Goal: Transaction & Acquisition: Purchase product/service

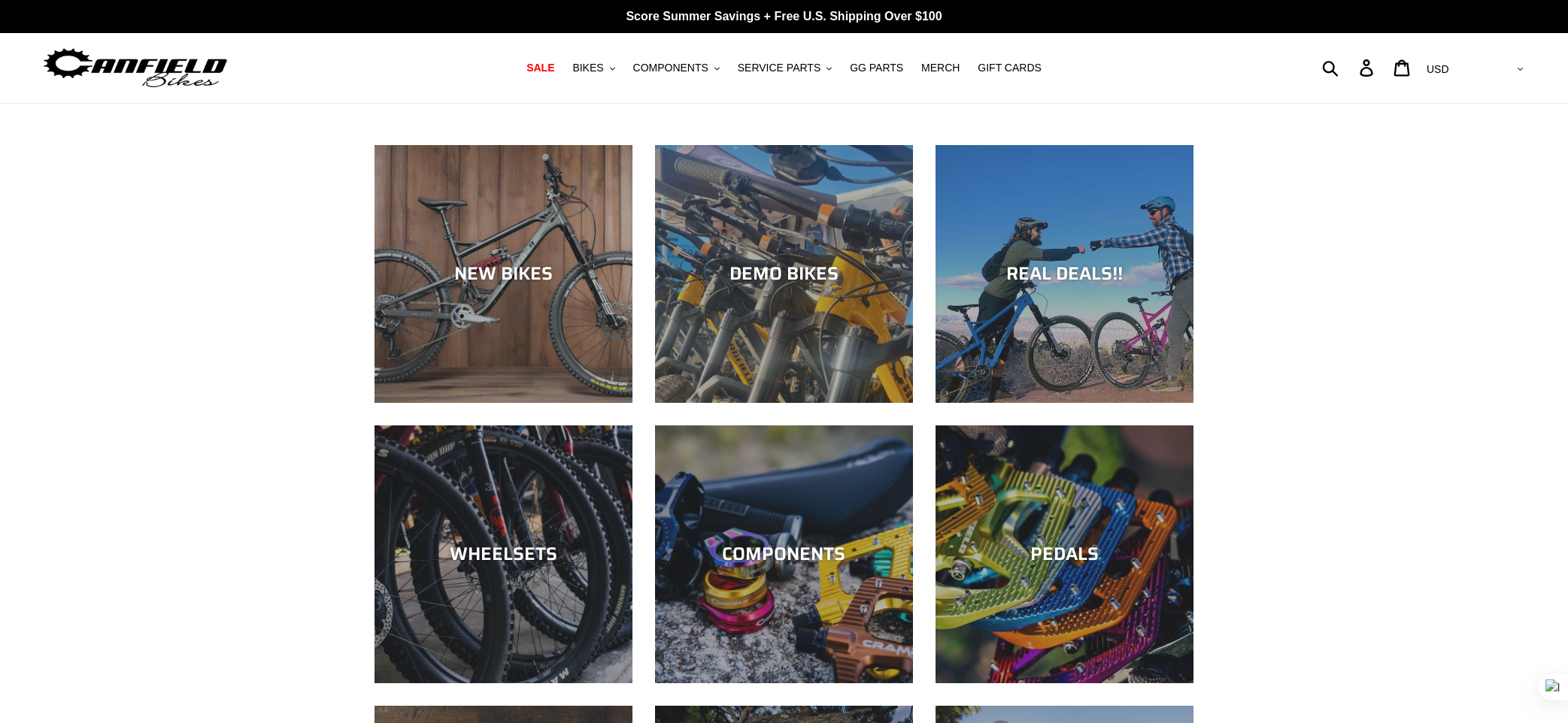
click at [810, 403] on div "DEMO BIKES" at bounding box center [784, 403] width 258 height 0
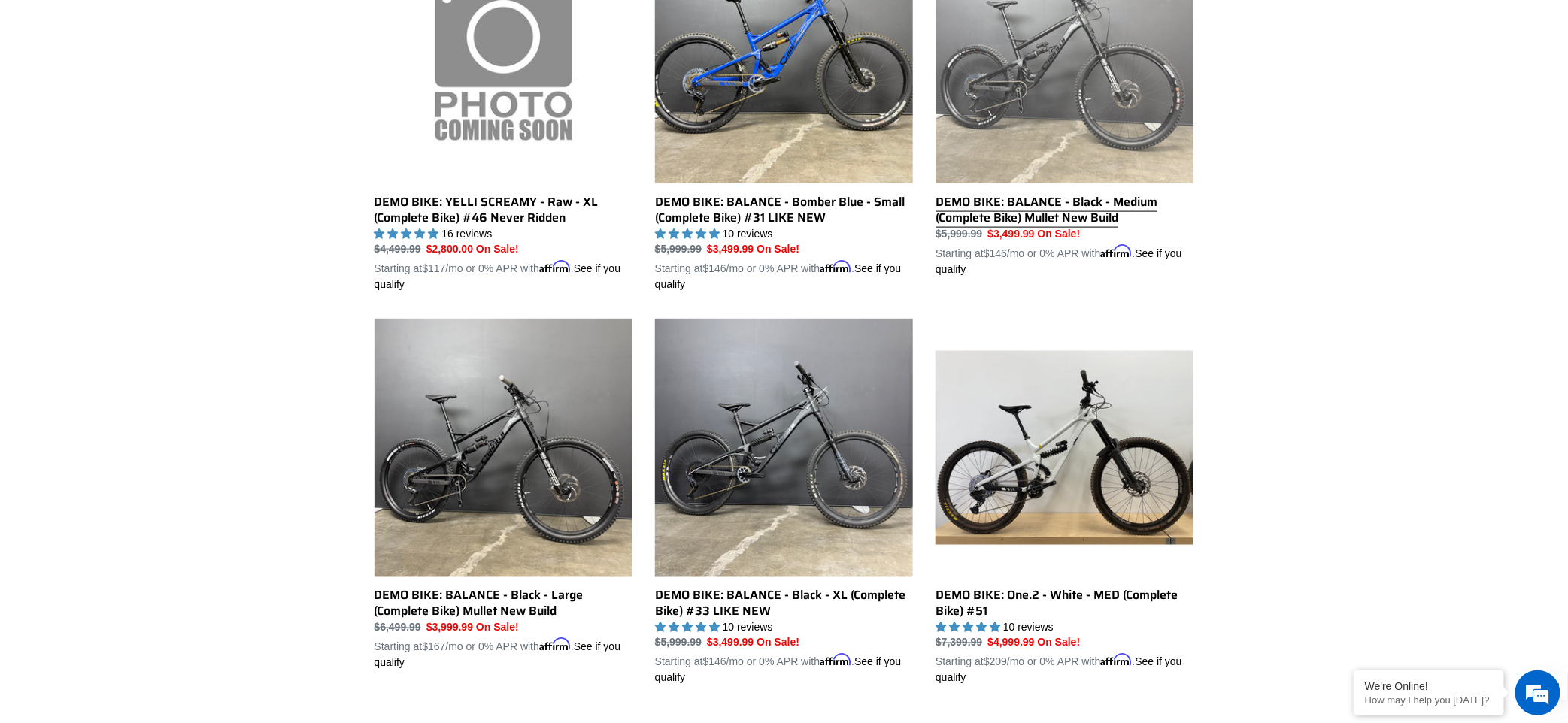
click at [1009, 97] on link "DEMO BIKE: BALANCE - Black - Medium (Complete Bike) Mullet New Build" at bounding box center [1064, 101] width 258 height 351
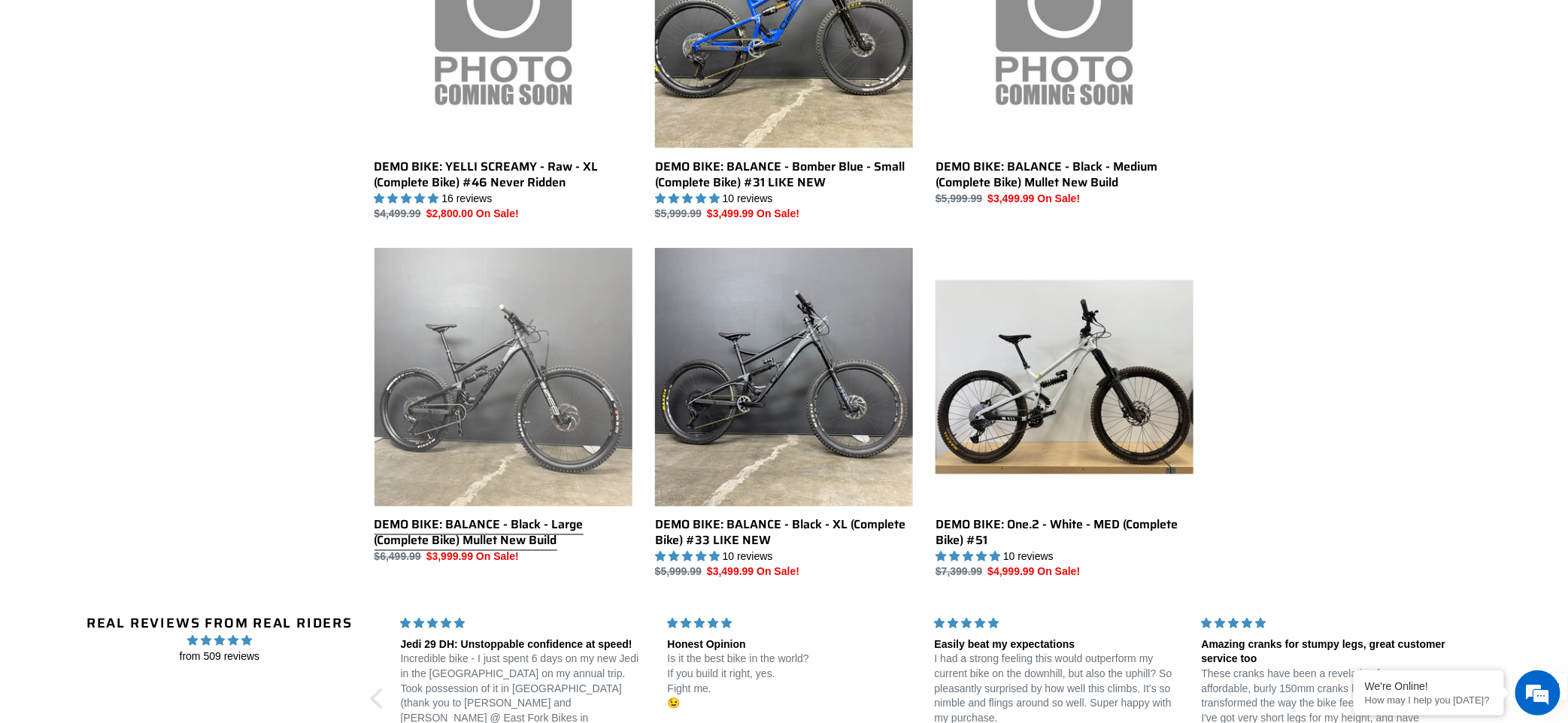
scroll to position [908, 0]
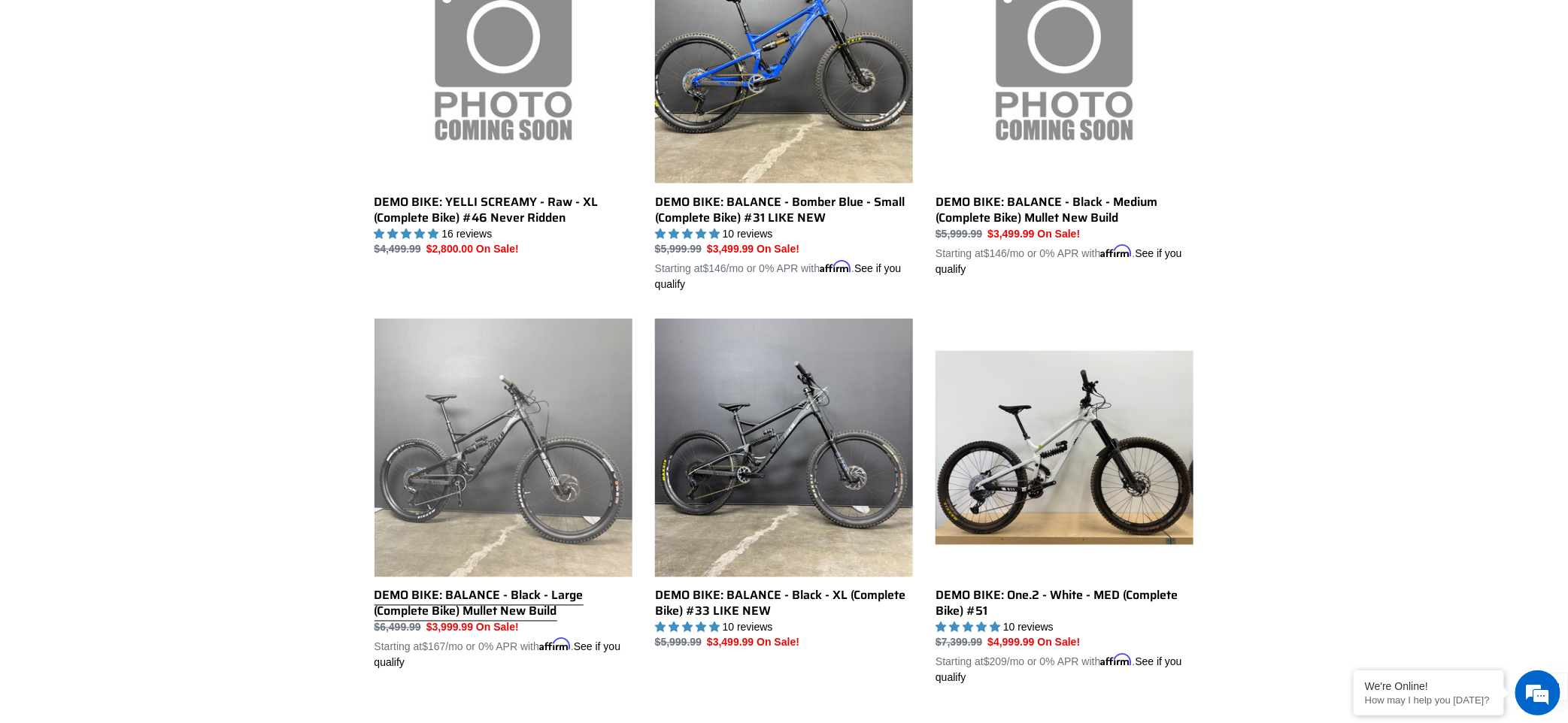
click at [474, 373] on link "DEMO BIKE: BALANCE - Black - Large (Complete Bike) Mullet New Build" at bounding box center [503, 494] width 258 height 351
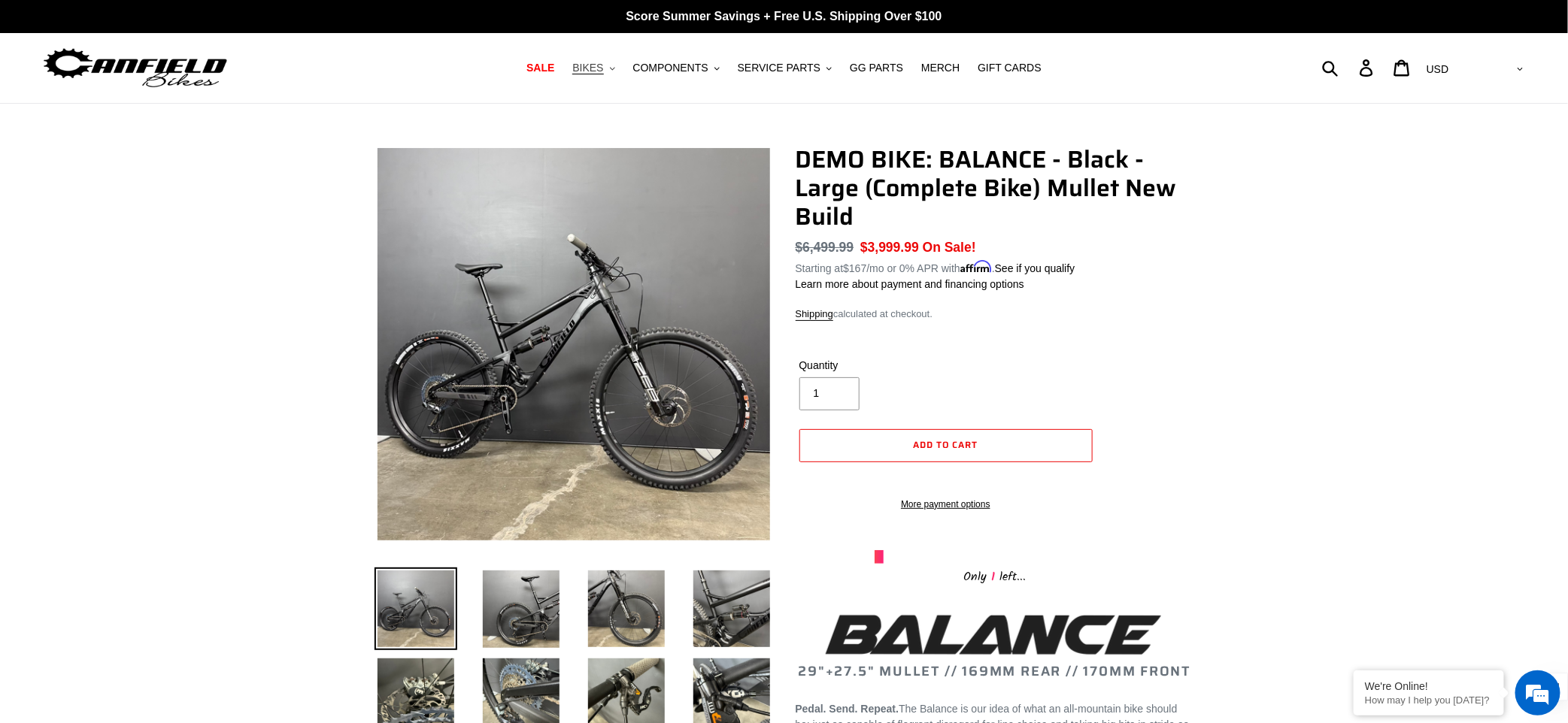
click at [597, 64] on span "BIKES" at bounding box center [587, 68] width 31 height 13
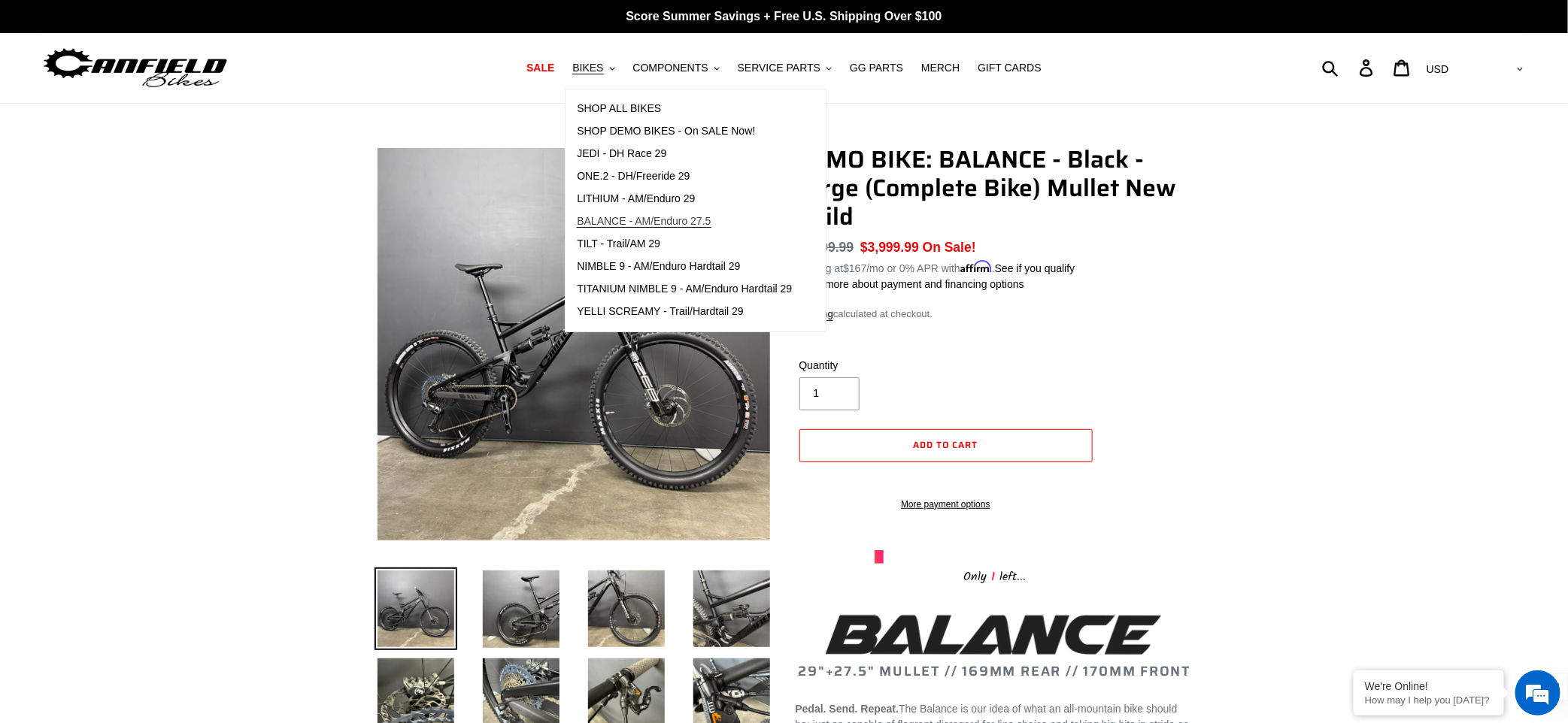
click at [647, 216] on span "BALANCE - AM/Enduro 27.5" at bounding box center [644, 221] width 134 height 13
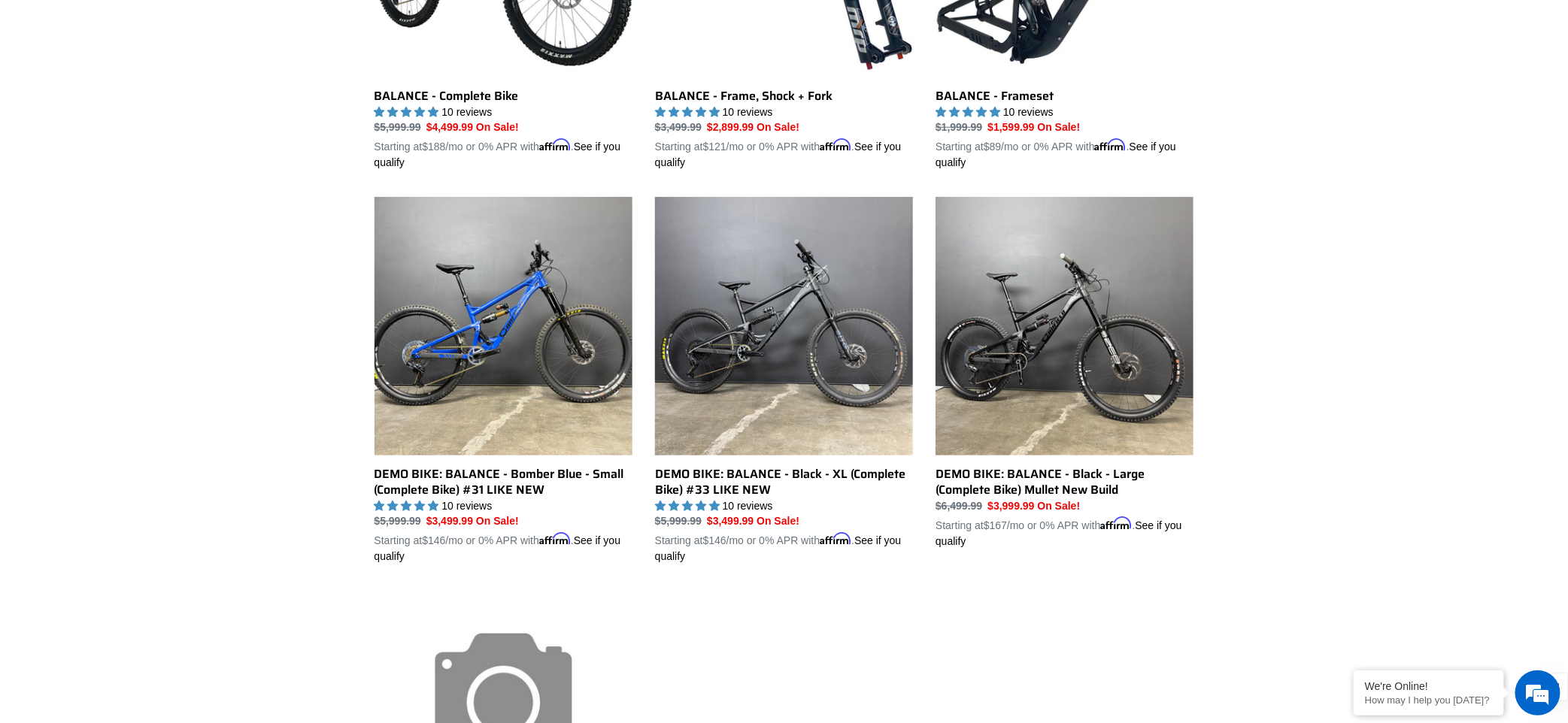
scroll to position [621, 0]
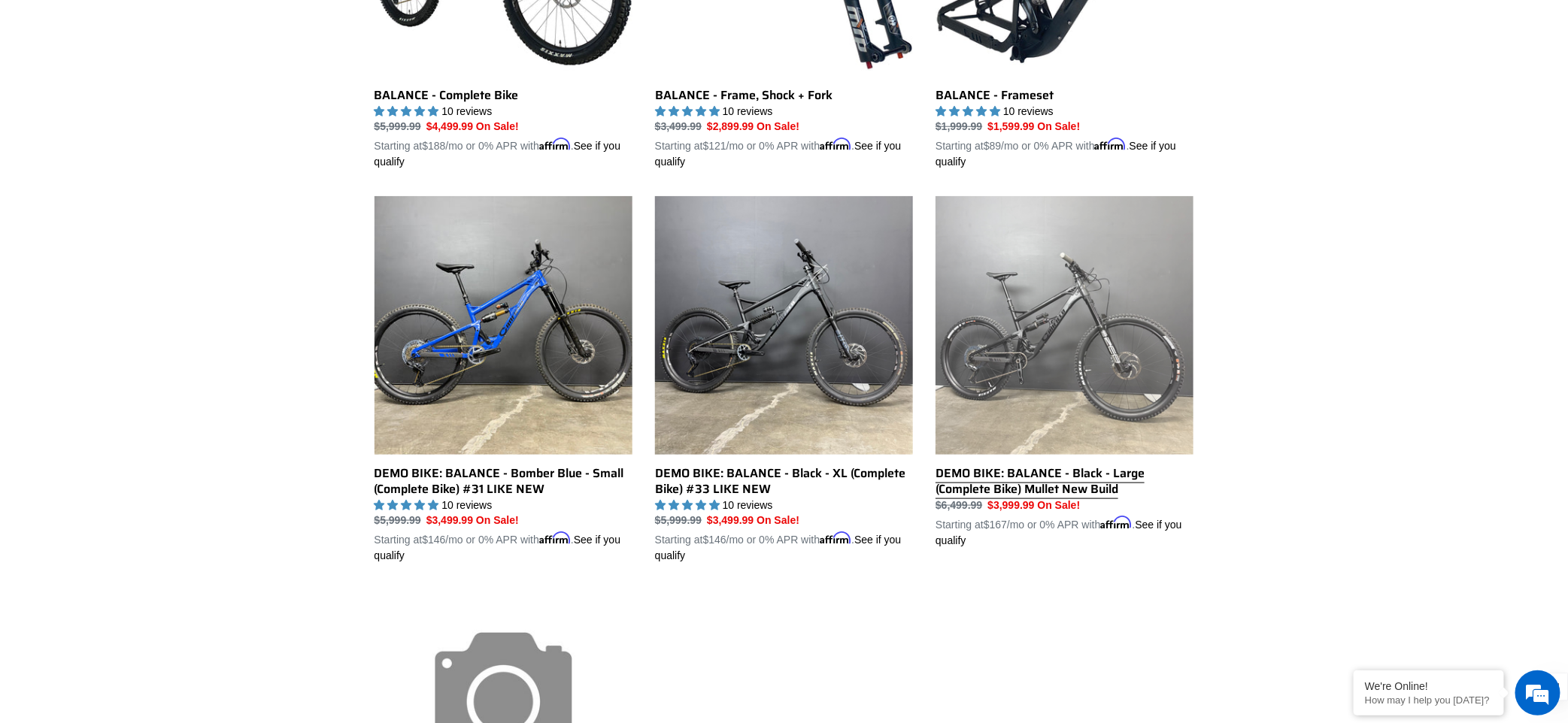
click at [1171, 281] on link "DEMO BIKE: BALANCE - Black - Large (Complete Bike) Mullet New Build" at bounding box center [1064, 372] width 258 height 351
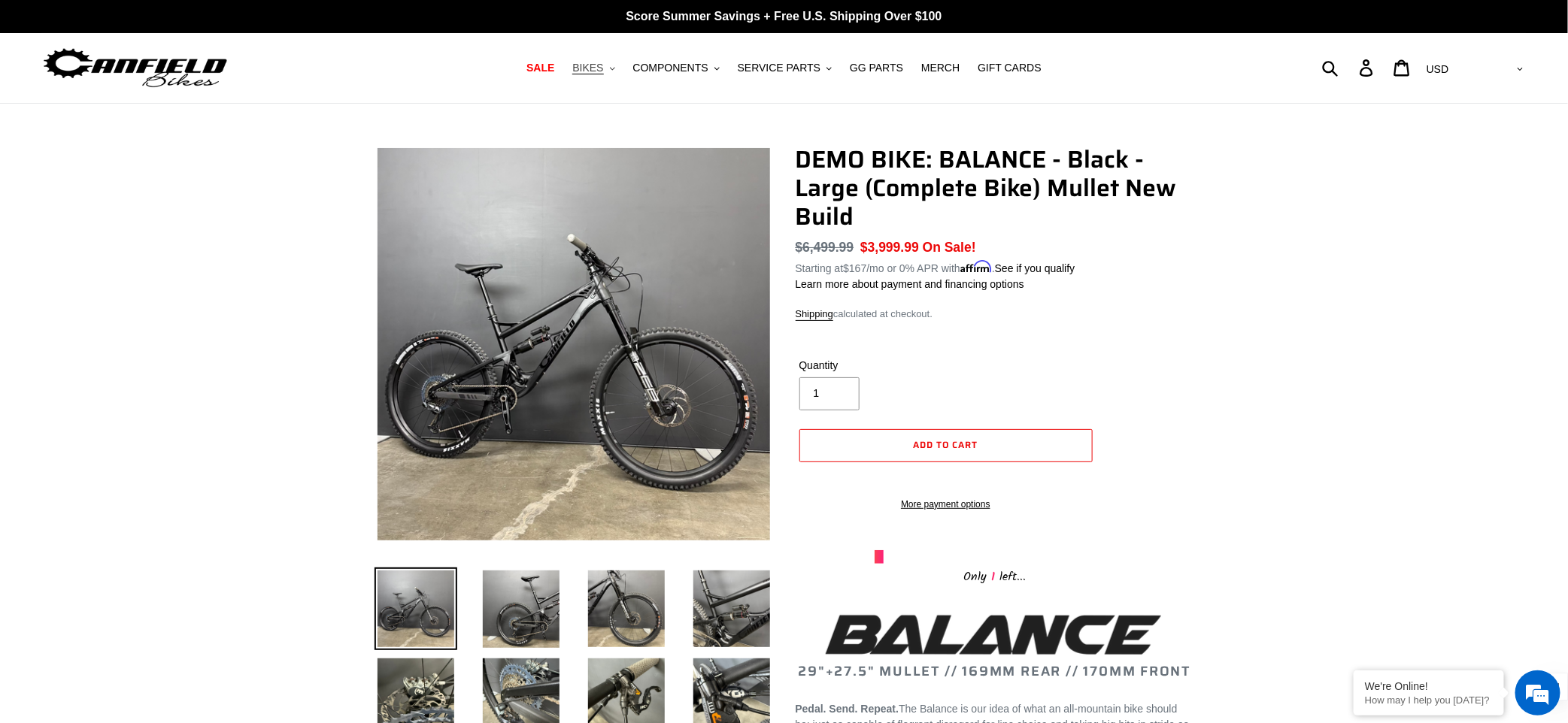
click at [603, 64] on span "BIKES" at bounding box center [587, 68] width 31 height 13
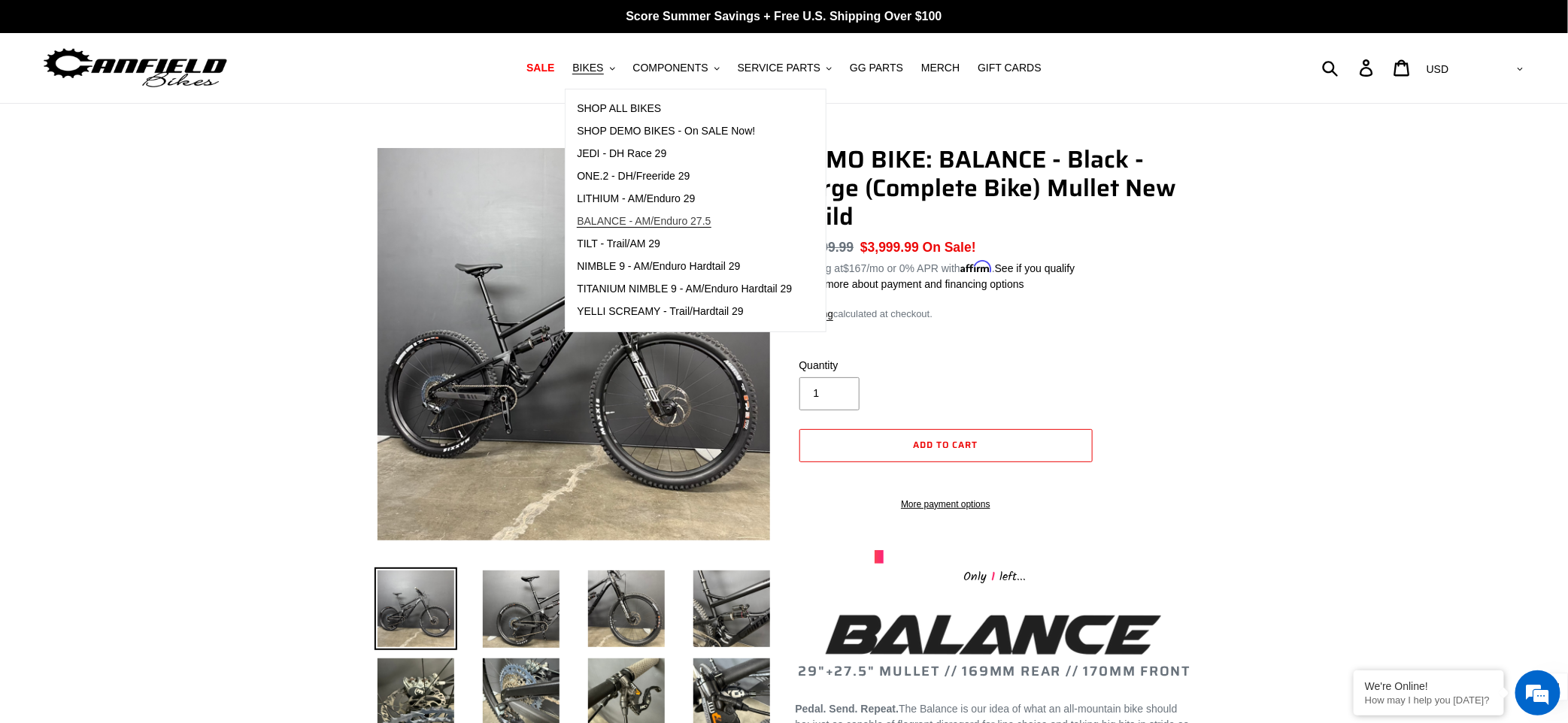
click at [669, 216] on span "BALANCE - AM/Enduro 27.5" at bounding box center [644, 221] width 134 height 13
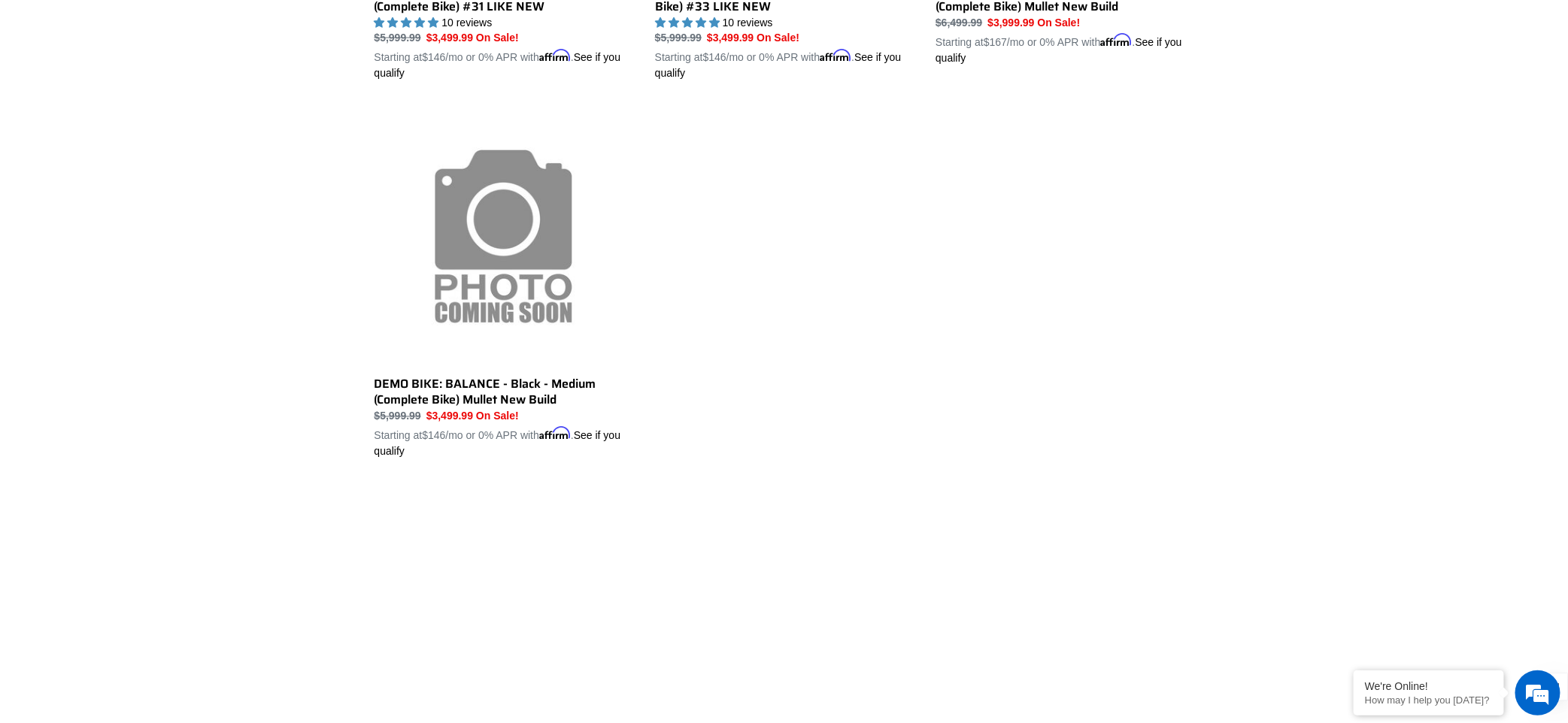
scroll to position [1105, 0]
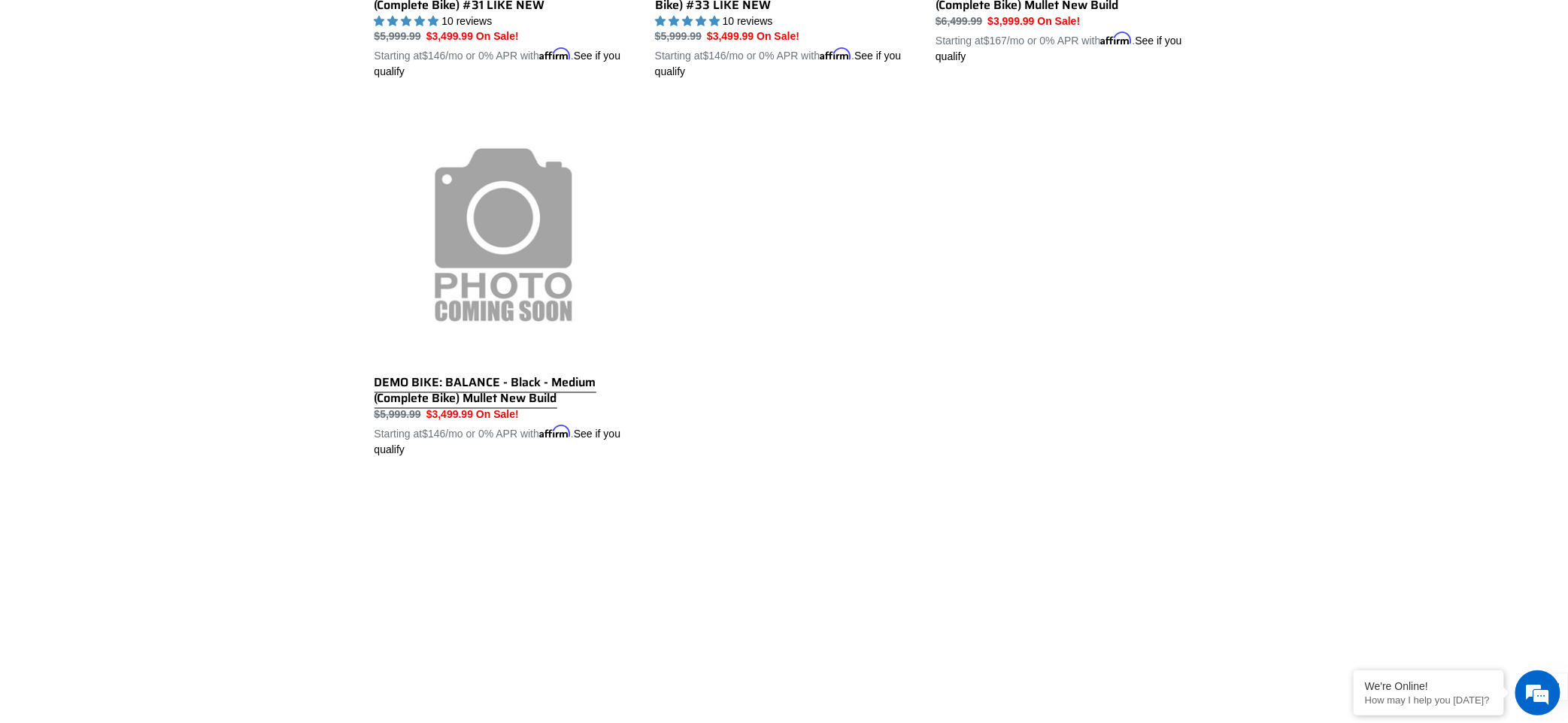
click at [459, 277] on link "DEMO BIKE: BALANCE - Black - Medium (Complete Bike) Mullet New Build" at bounding box center [503, 281] width 258 height 351
